Goal: Task Accomplishment & Management: Manage account settings

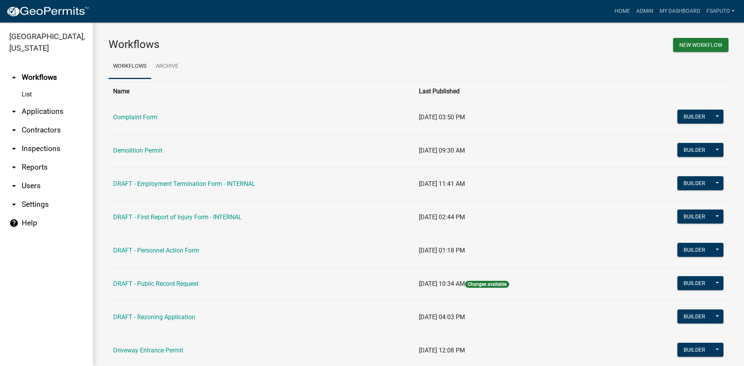
click at [27, 189] on link "arrow_drop_down Users" at bounding box center [46, 186] width 93 height 19
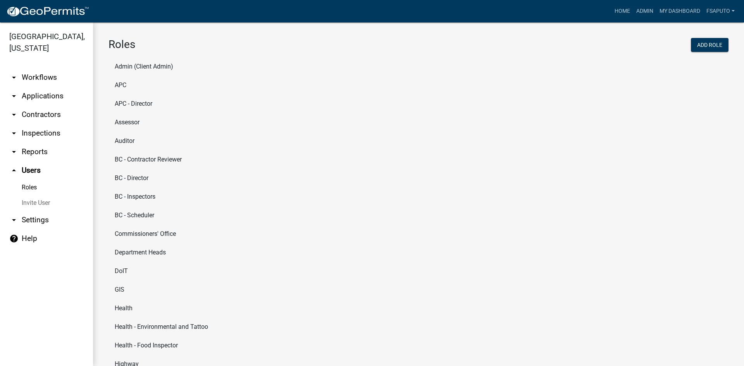
click at [129, 121] on li "Assessor" at bounding box center [418, 122] width 620 height 19
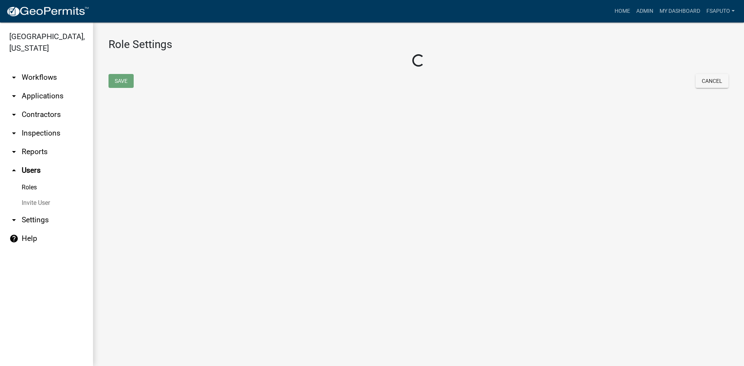
select select "1: green"
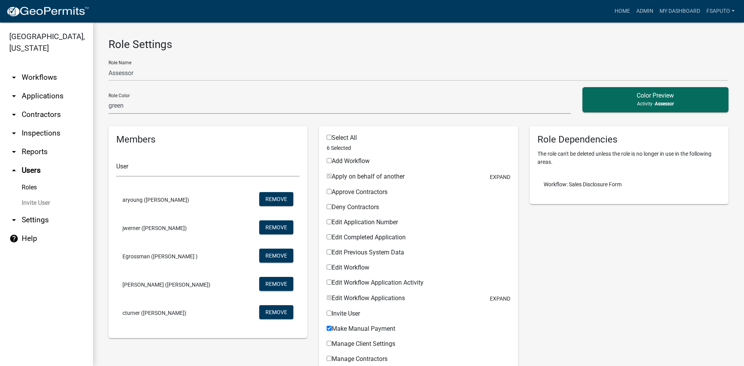
click at [30, 169] on link "arrow_drop_up Users" at bounding box center [46, 170] width 93 height 19
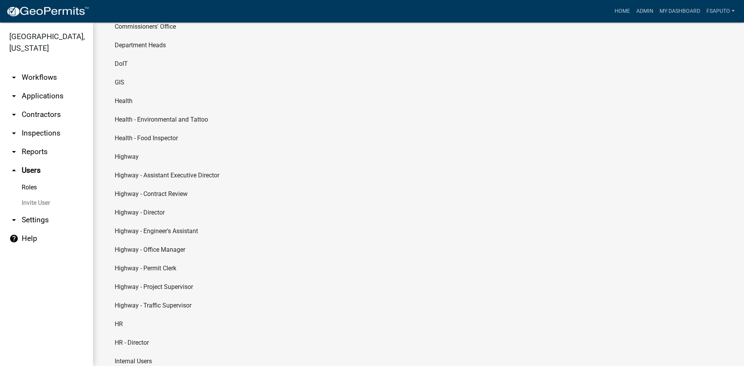
scroll to position [169, 0]
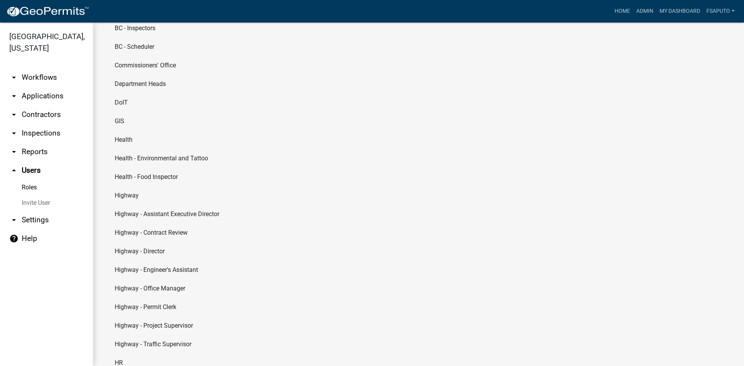
click at [126, 125] on li "GIS" at bounding box center [418, 121] width 620 height 19
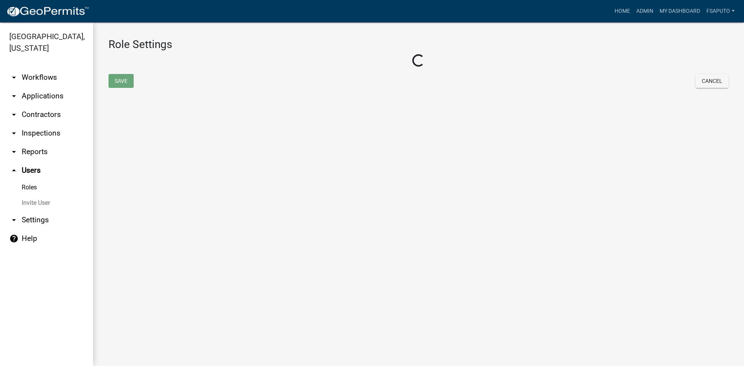
select select "1: green"
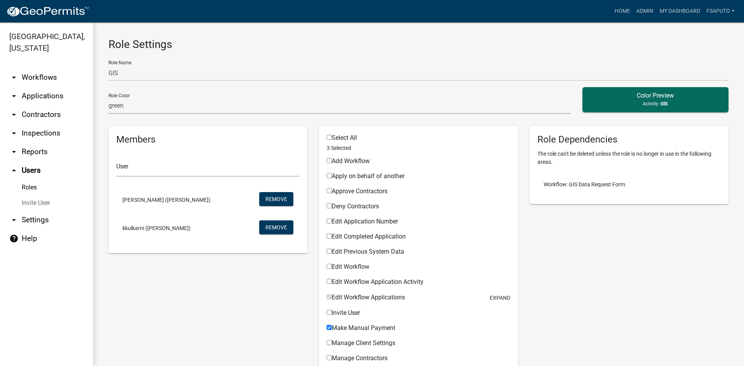
click at [36, 169] on link "arrow_drop_up Users" at bounding box center [46, 170] width 93 height 19
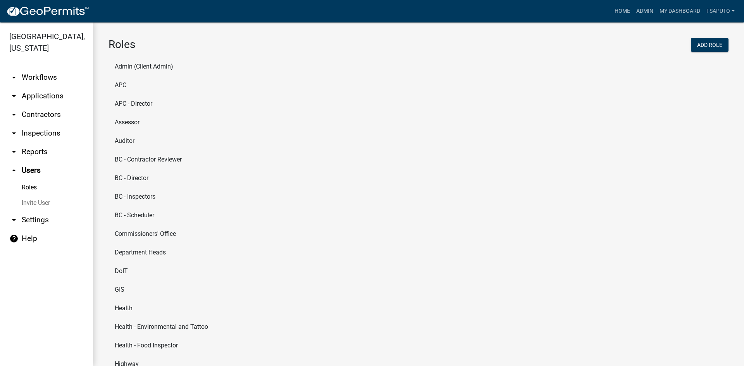
click at [131, 119] on li "Assessor" at bounding box center [418, 122] width 620 height 19
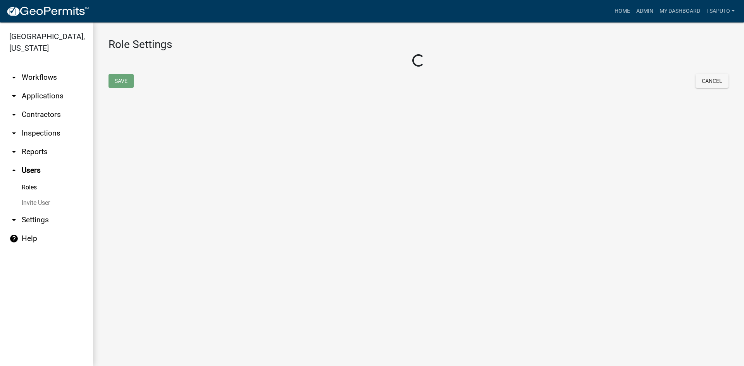
select select "1: green"
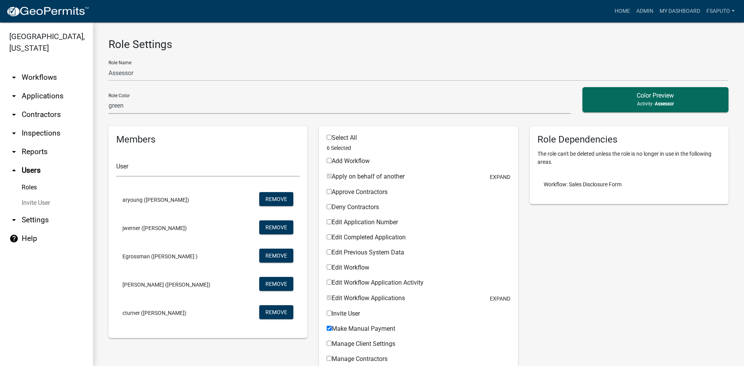
click at [39, 76] on link "arrow_drop_down Workflows" at bounding box center [46, 77] width 93 height 19
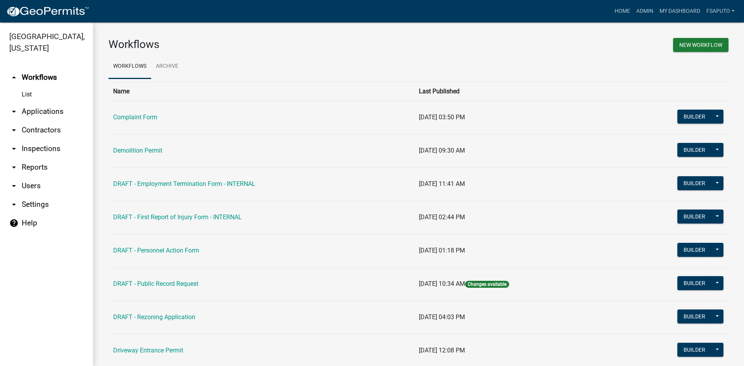
click at [26, 184] on link "arrow_drop_down Users" at bounding box center [46, 186] width 93 height 19
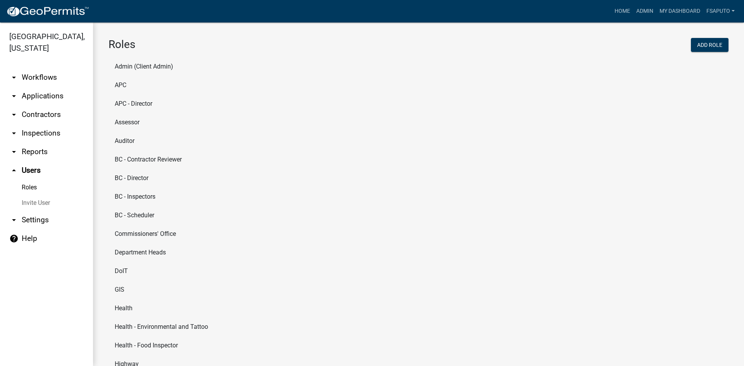
click at [123, 84] on li "APC" at bounding box center [418, 85] width 620 height 19
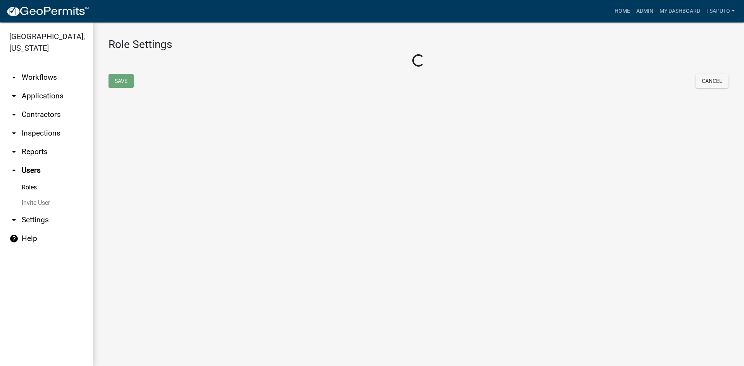
select select "4: red"
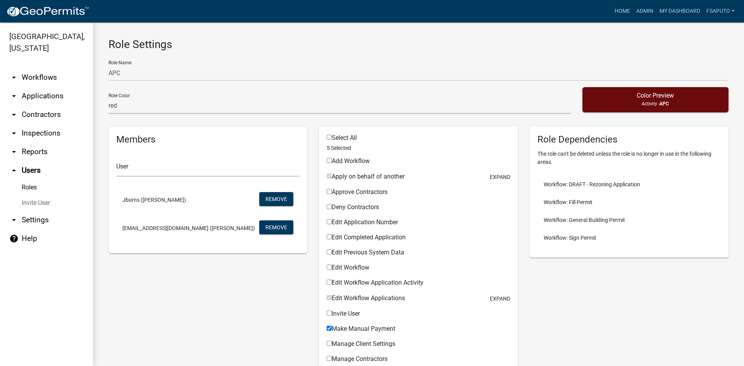
click at [36, 168] on link "arrow_drop_up Users" at bounding box center [46, 170] width 93 height 19
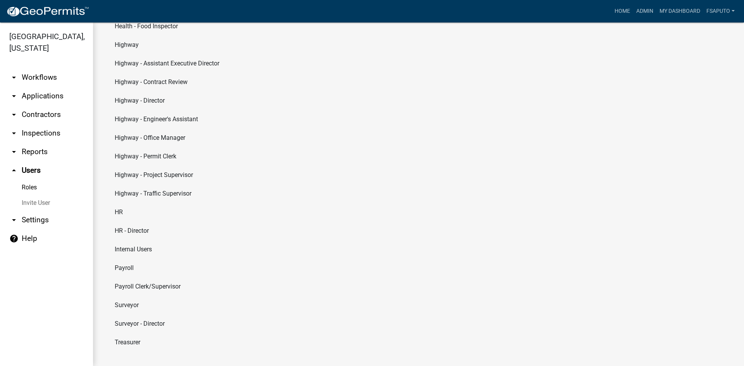
scroll to position [324, 0]
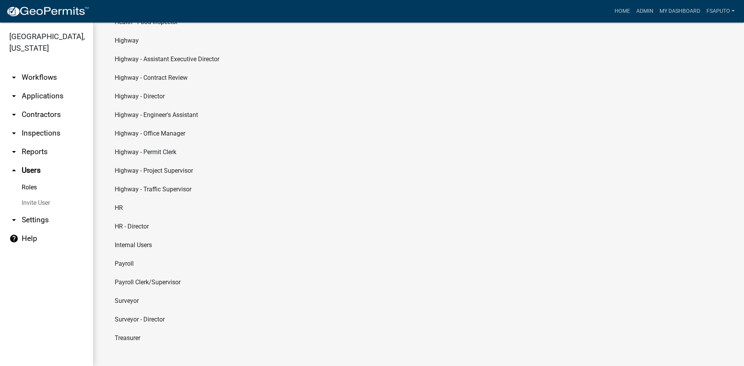
click at [140, 245] on li "Internal Users" at bounding box center [418, 245] width 620 height 19
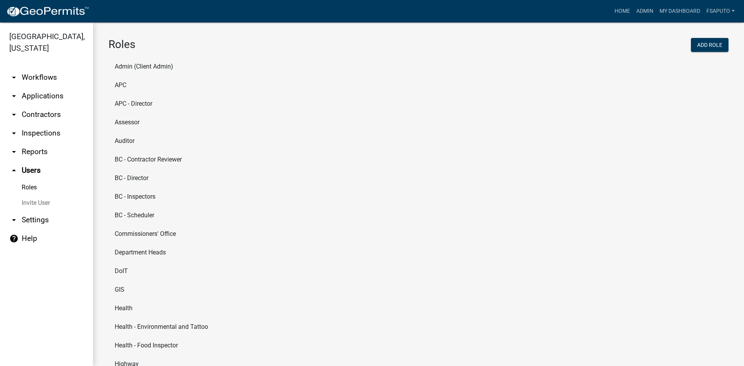
select select "4: red"
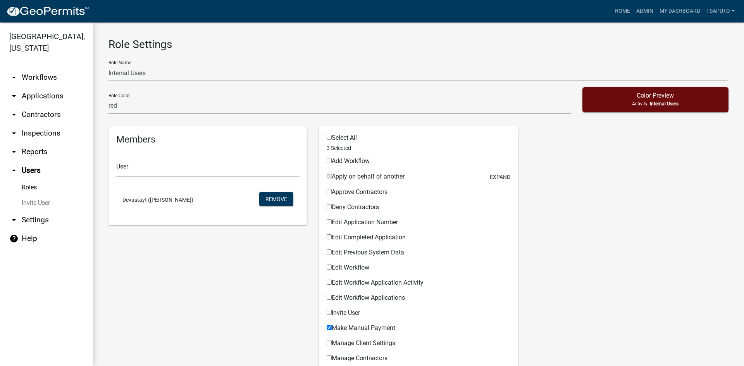
click at [34, 169] on link "arrow_drop_up Users" at bounding box center [46, 170] width 93 height 19
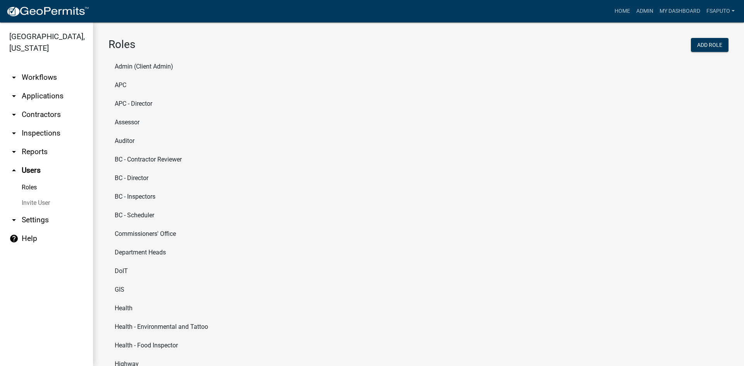
click at [140, 102] on li "APC - Director" at bounding box center [418, 104] width 620 height 19
select select "4: red"
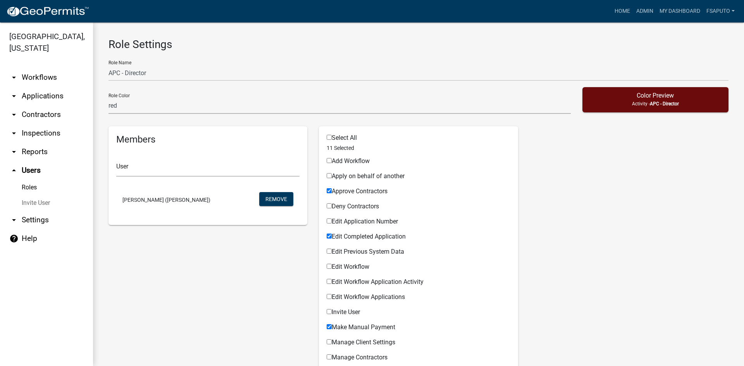
click at [30, 169] on link "arrow_drop_up Users" at bounding box center [46, 170] width 93 height 19
